Goal: Task Accomplishment & Management: Use online tool/utility

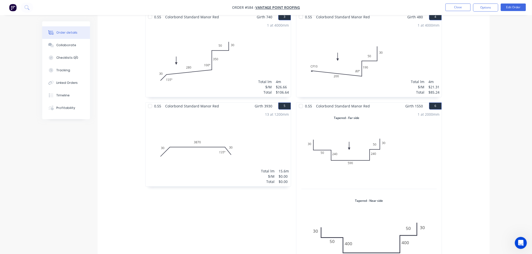
scroll to position [321, 0]
click at [426, 155] on div "1 at 2000mm Total lm $/M Total 2m $0.00 $0.00" at bounding box center [368, 193] width 145 height 166
click at [516, 4] on button "Edit Order" at bounding box center [512, 8] width 25 height 8
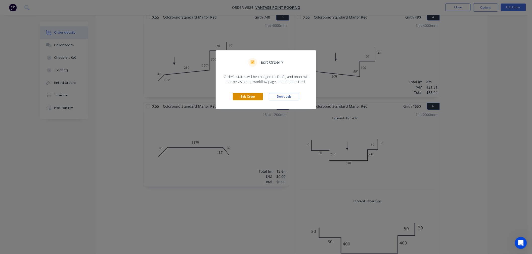
click at [243, 94] on button "Edit Order" at bounding box center [248, 97] width 30 height 8
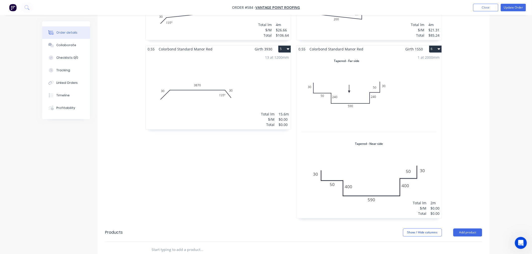
click at [392, 125] on div "1 at 2000mm Total lm $/M Total 2m $0.00 $0.00" at bounding box center [368, 136] width 145 height 166
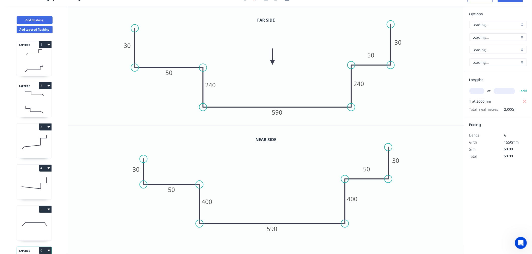
scroll to position [9, 0]
click at [524, 101] on icon "button" at bounding box center [524, 102] width 5 height 6
click at [471, 92] on input "text" at bounding box center [476, 91] width 15 height 7
type input "2"
click at [506, 87] on div "2 at add" at bounding box center [498, 91] width 59 height 9
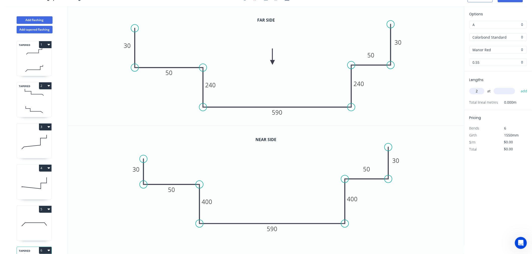
click at [508, 92] on input "text" at bounding box center [503, 91] width 21 height 7
type input "1100"
click at [518, 87] on button "add" at bounding box center [524, 91] width 12 height 9
click at [210, 201] on tspan "400" at bounding box center [207, 202] width 11 height 8
click at [210, 200] on tspan "002" at bounding box center [207, 202] width 11 height 8
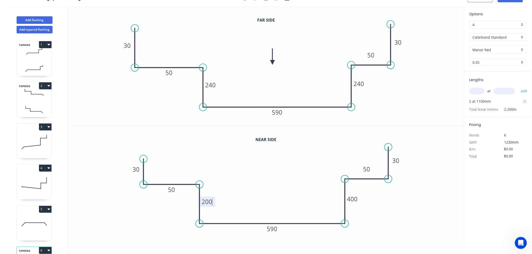
click at [273, 178] on icon "0 30 50 200 590 400 50 30" at bounding box center [266, 186] width 396 height 120
click at [357, 197] on tspan "400" at bounding box center [352, 199] width 11 height 8
click at [451, 197] on icon "0 30 50 200 590 150 50 30" at bounding box center [266, 186] width 396 height 120
click at [352, 197] on tspan "150" at bounding box center [352, 199] width 11 height 8
click at [414, 219] on icon "0 30 50 200 590 250 50 30" at bounding box center [266, 186] width 396 height 120
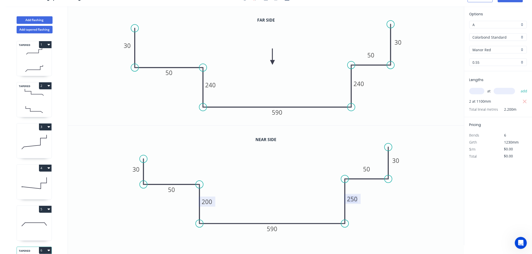
click at [355, 199] on tspan "250" at bounding box center [352, 199] width 11 height 8
click at [415, 209] on icon "0 30 50 200 590 220 50 30" at bounding box center [266, 186] width 396 height 120
click at [431, 200] on icon "0 30 50 200 590 220 50 30" at bounding box center [266, 186] width 396 height 120
click at [254, 178] on icon "0 30 50 200 590 220 50 30" at bounding box center [266, 186] width 396 height 120
click at [252, 178] on icon "0 30 50 200 590 220 50 30" at bounding box center [266, 186] width 396 height 120
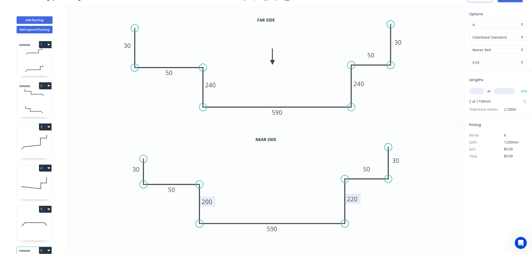
click at [253, 178] on icon "0 30 50 200 590 220 50 30" at bounding box center [266, 186] width 396 height 120
click at [254, 177] on icon "0 30 50 200 590 220 50 30" at bounding box center [266, 186] width 396 height 120
click at [255, 177] on icon "0 30 50 200 590 220 50 30" at bounding box center [266, 186] width 396 height 120
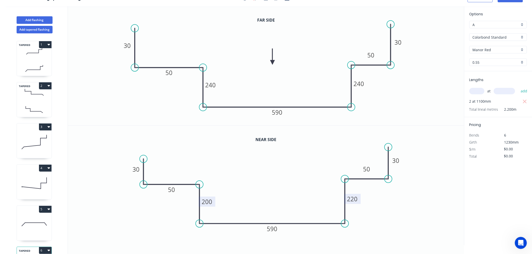
click at [255, 177] on icon "0 30 50 200 590 220 50 30" at bounding box center [266, 186] width 396 height 120
click at [362, 84] on tspan "240" at bounding box center [358, 84] width 11 height 8
click at [420, 97] on icon "0 30 50 240 590 210 50 30" at bounding box center [266, 65] width 396 height 119
type input "$42.56"
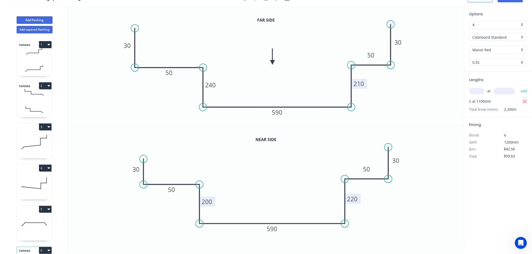
click at [525, 101] on icon "button" at bounding box center [524, 102] width 5 height 6
type input "$0.00"
click at [476, 92] on input "text" at bounding box center [476, 91] width 15 height 7
click at [518, 87] on button "add" at bounding box center [524, 91] width 12 height 9
type input "1"
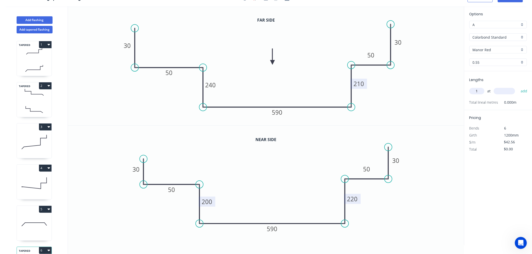
click at [509, 89] on input "text" at bounding box center [503, 91] width 21 height 7
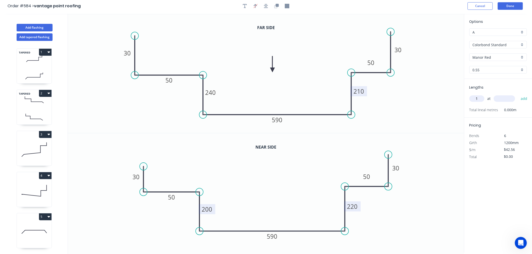
scroll to position [0, 0]
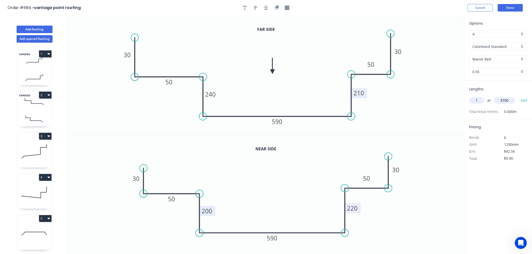
type input "3100"
click at [518, 96] on button "add" at bounding box center [524, 100] width 12 height 9
type input "$131.94"
click at [517, 4] on button "Done" at bounding box center [509, 8] width 25 height 8
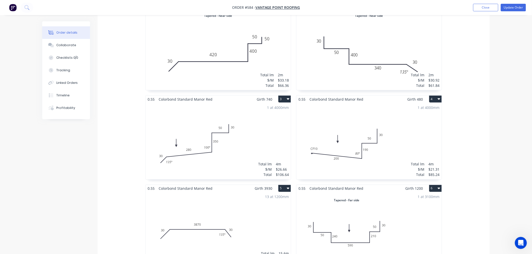
scroll to position [39, 0]
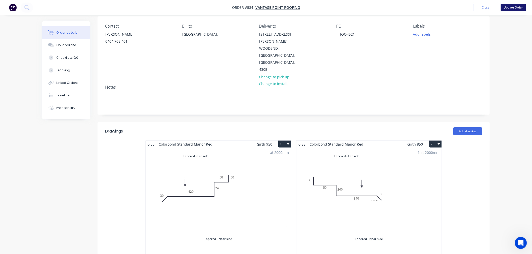
click at [507, 7] on button "Update Order" at bounding box center [512, 8] width 25 height 8
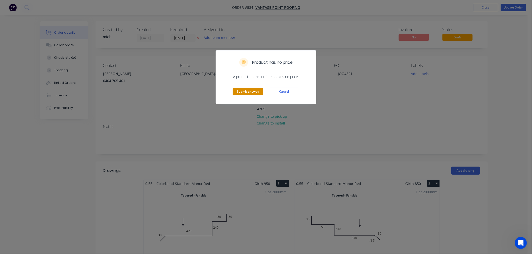
click at [252, 91] on button "Submit anyway" at bounding box center [248, 92] width 30 height 8
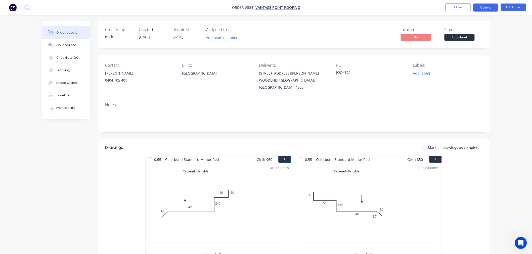
click at [482, 7] on button "Options" at bounding box center [485, 8] width 25 height 8
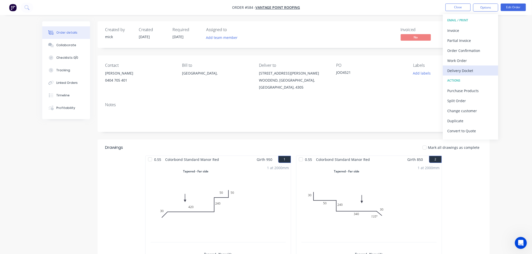
click at [465, 73] on div "Delivery Docket" at bounding box center [470, 70] width 46 height 7
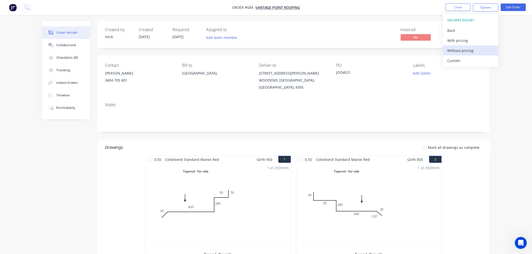
click at [455, 48] on div "Without pricing" at bounding box center [470, 50] width 46 height 7
